Goal: Navigation & Orientation: Find specific page/section

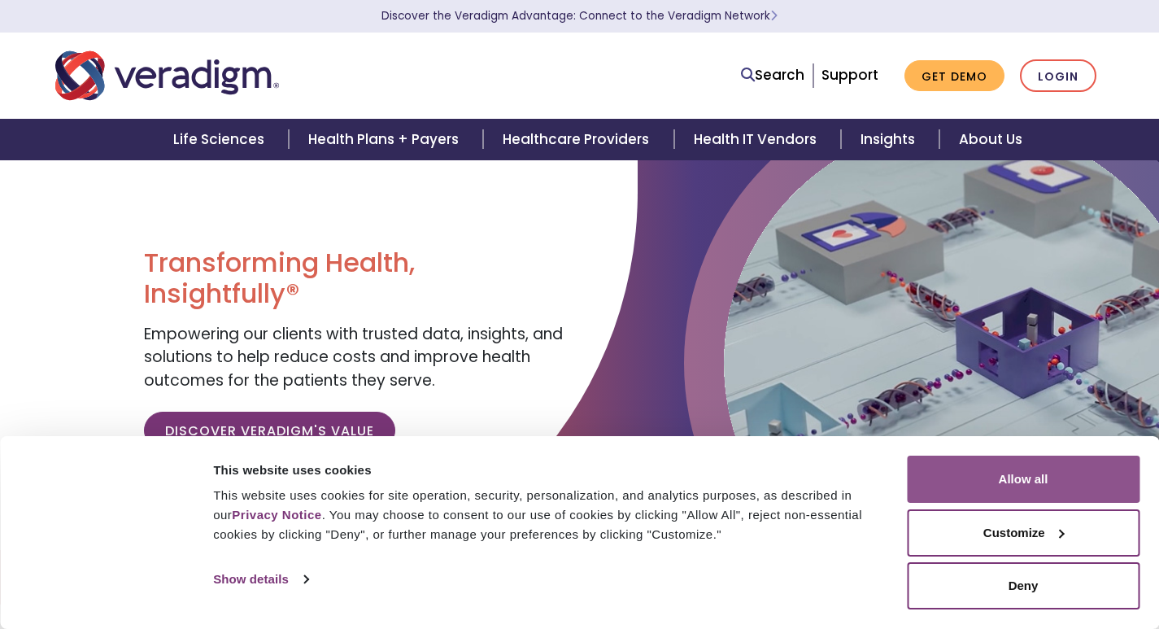
click at [991, 491] on button "Allow all" at bounding box center [1023, 479] width 233 height 47
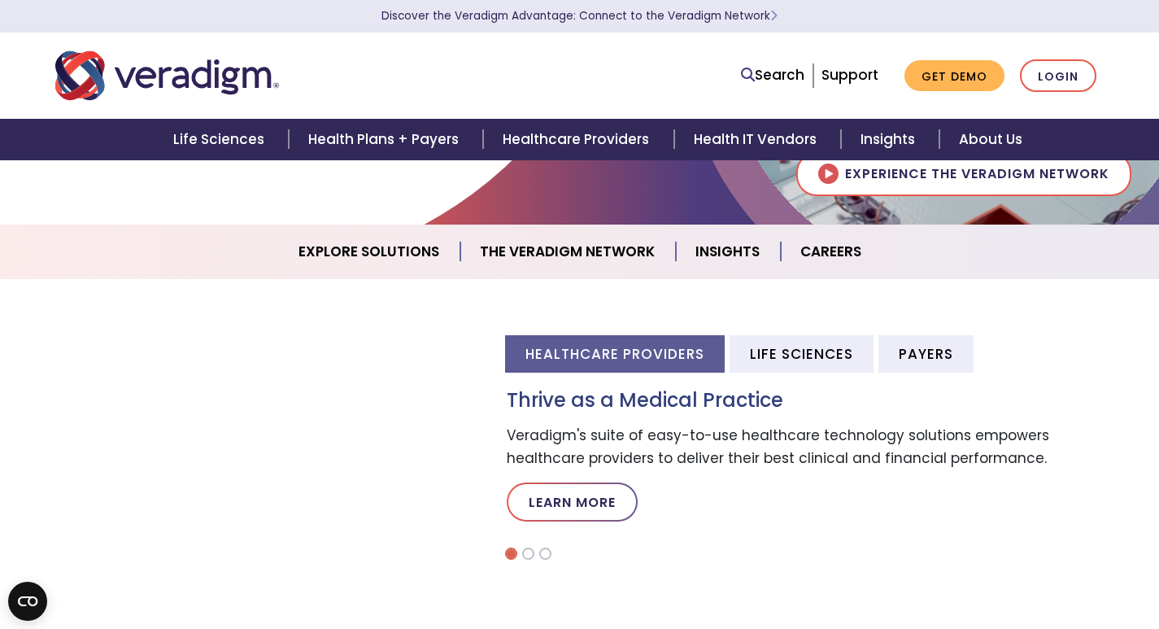
scroll to position [407, 0]
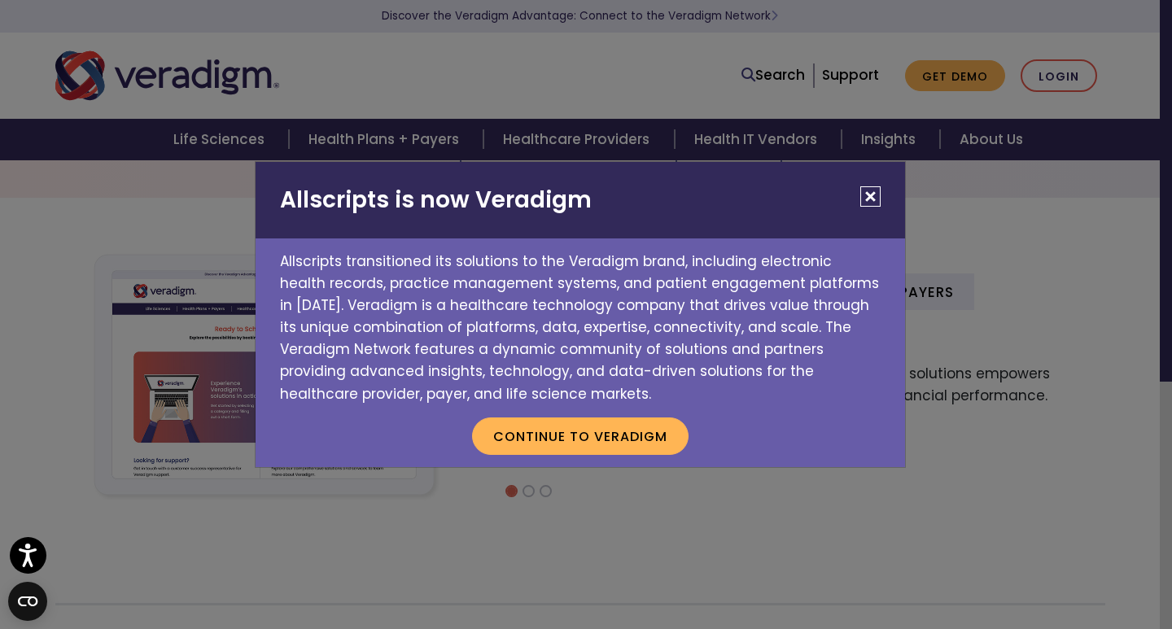
click at [871, 198] on button "Close" at bounding box center [870, 196] width 20 height 20
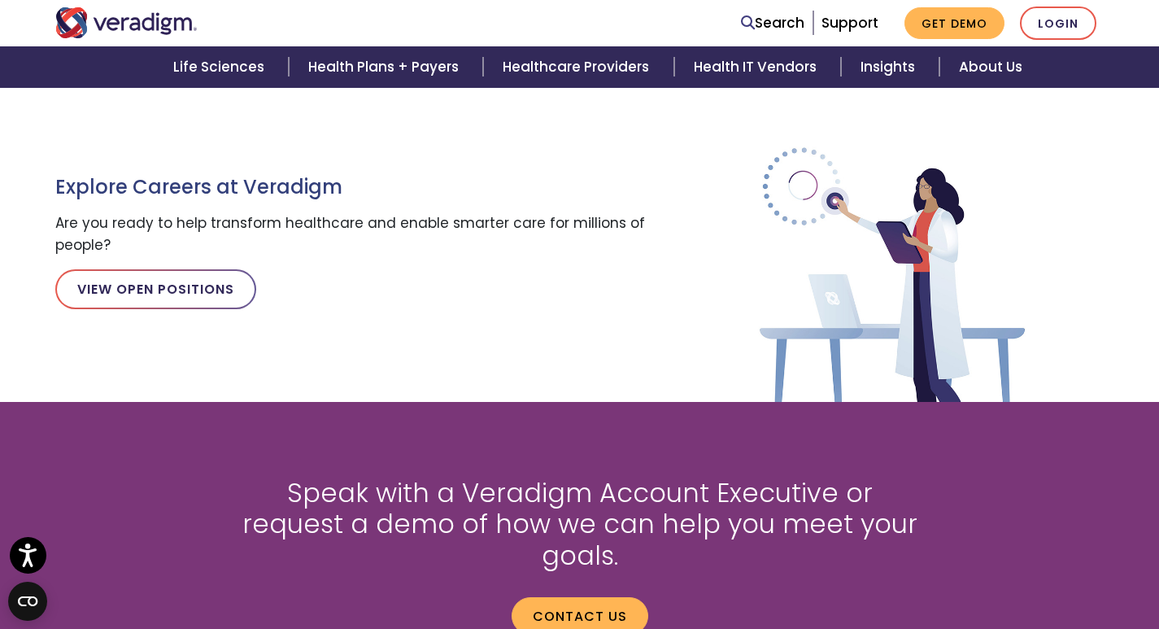
scroll to position [1871, 0]
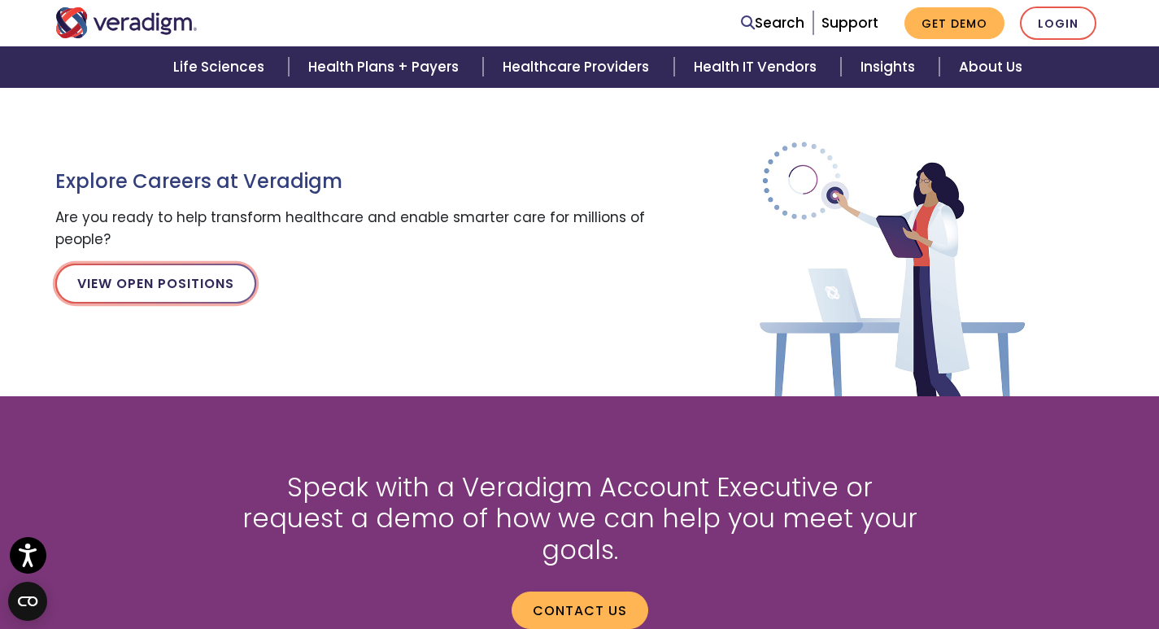
click at [194, 295] on link "View Open Positions" at bounding box center [155, 283] width 201 height 39
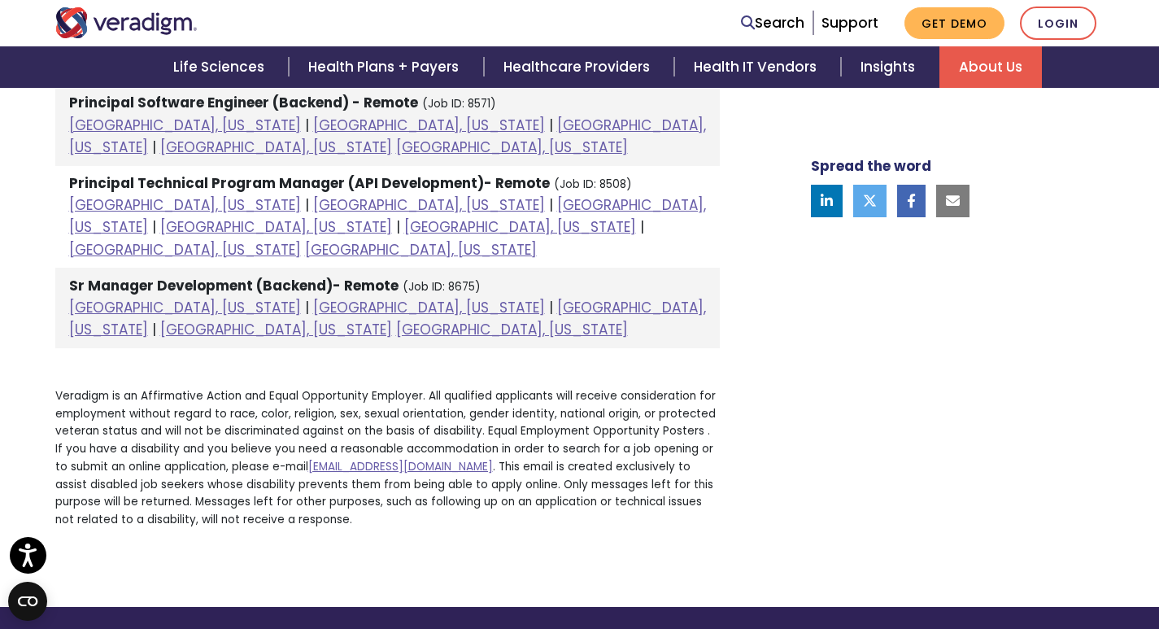
scroll to position [1871, 0]
